Goal: Check status: Check status

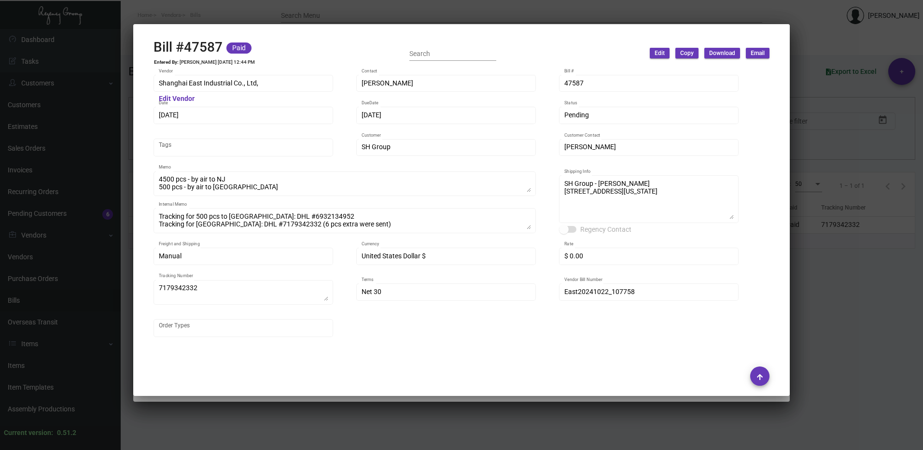
scroll to position [290, 0]
click at [821, 71] on div at bounding box center [461, 225] width 923 height 450
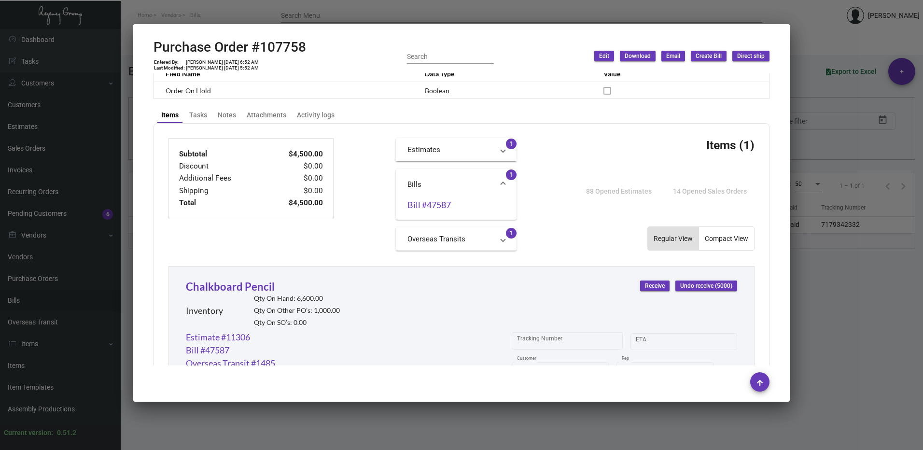
click at [923, 124] on html "Home Vendors Bills Search Menu [PERSON_NAME] Dashboard Dashboard Tasks Customer…" at bounding box center [461, 225] width 923 height 450
click at [859, 152] on div at bounding box center [461, 225] width 923 height 450
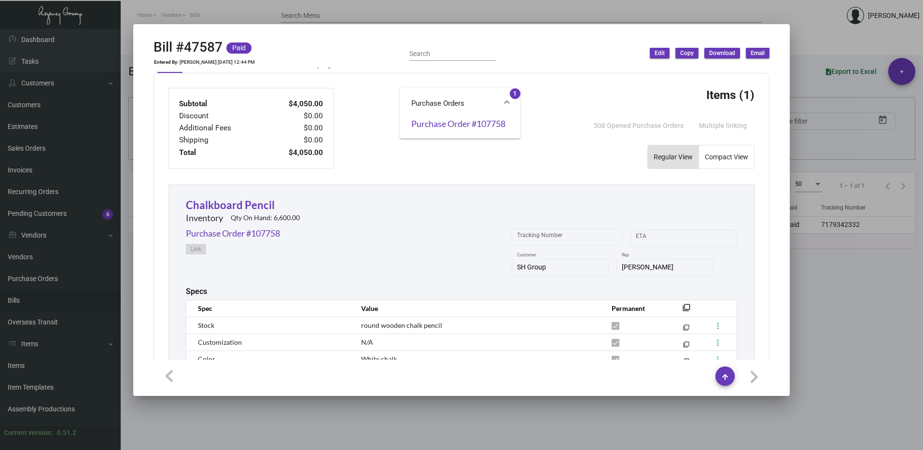
click at [853, 124] on div at bounding box center [461, 225] width 923 height 450
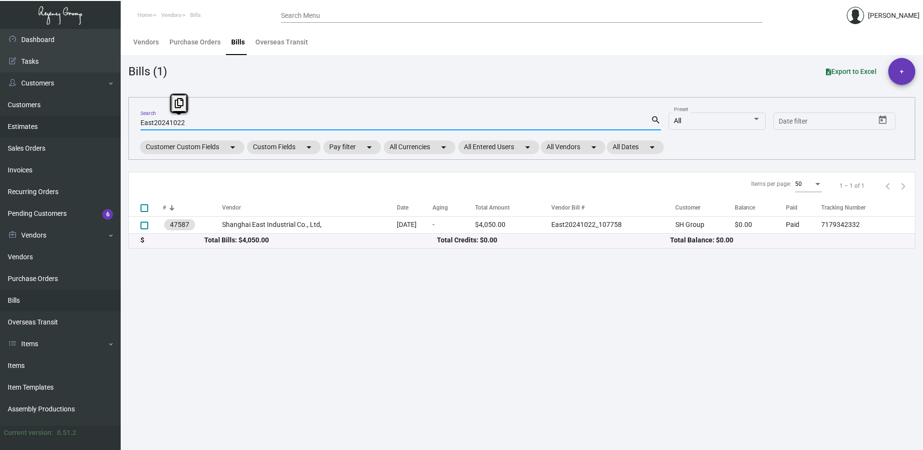
drag, startPoint x: 191, startPoint y: 124, endPoint x: 114, endPoint y: 124, distance: 76.8
click at [114, 124] on div "Dashboard Dashboard Tasks Customers Customers Estimates Sales Orders Invoices R…" at bounding box center [461, 239] width 923 height 421
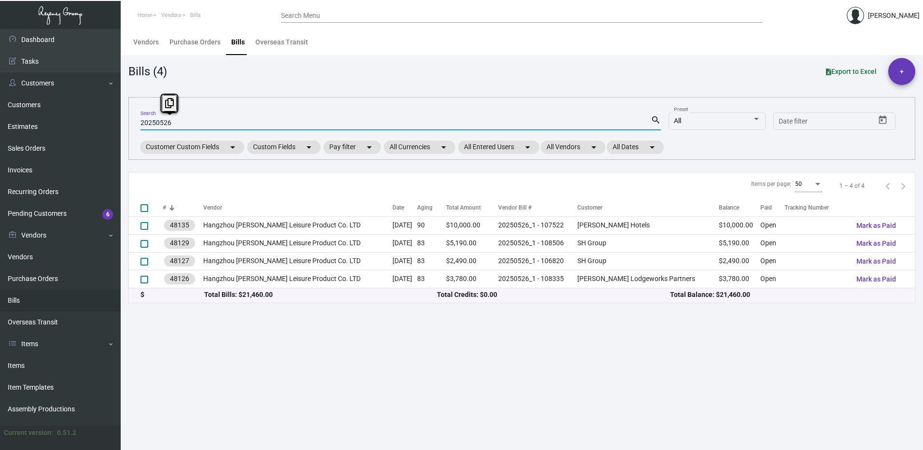
drag, startPoint x: 177, startPoint y: 124, endPoint x: 169, endPoint y: 124, distance: 7.7
click at [169, 124] on input "20250526" at bounding box center [395, 123] width 510 height 8
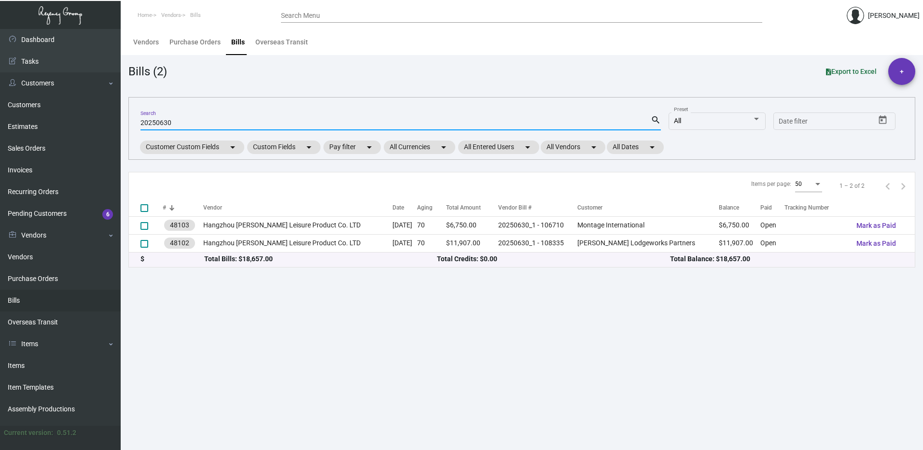
click at [185, 123] on input "20250630" at bounding box center [395, 123] width 510 height 8
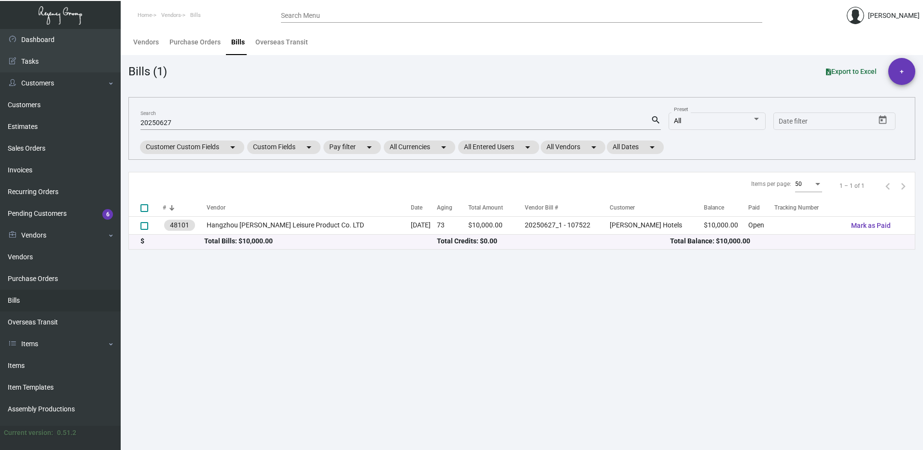
click at [180, 122] on input "20250627" at bounding box center [395, 123] width 510 height 8
drag, startPoint x: 176, startPoint y: 119, endPoint x: 158, endPoint y: 119, distance: 17.9
click at [158, 119] on input "20250627" at bounding box center [395, 123] width 510 height 8
type input "20250718"
